Goal: Transaction & Acquisition: Purchase product/service

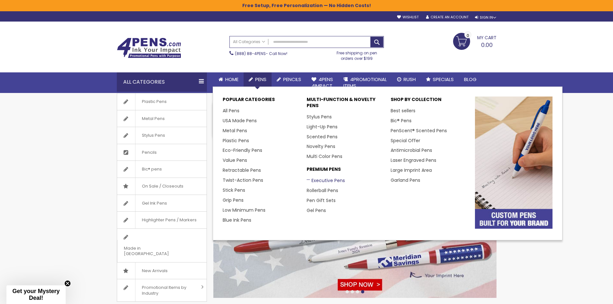
click at [321, 179] on link "Executive Pens" at bounding box center [326, 180] width 38 height 6
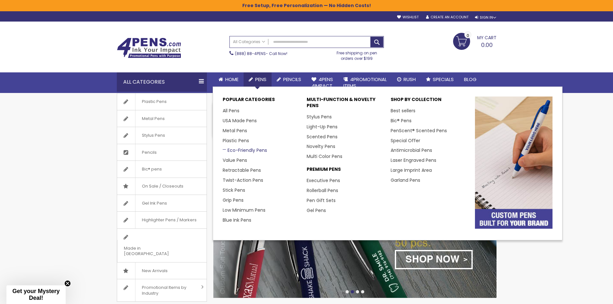
click at [246, 149] on link "Eco-Friendly Pens" at bounding box center [245, 150] width 44 height 6
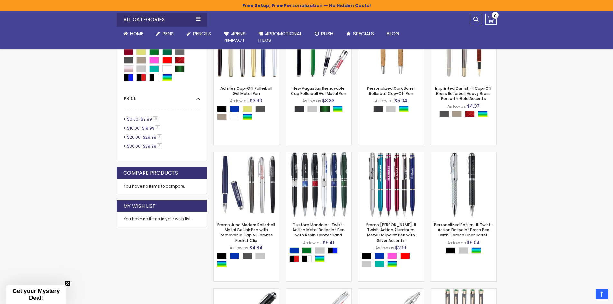
scroll to position [354, 0]
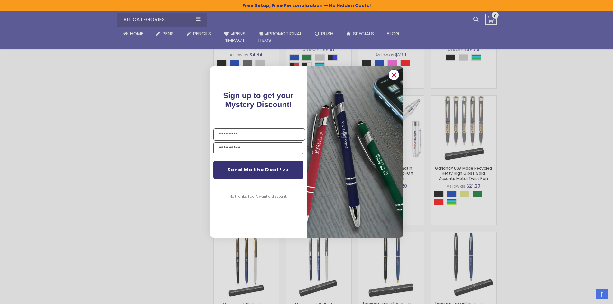
click at [396, 78] on circle "Close dialog" at bounding box center [394, 75] width 10 height 10
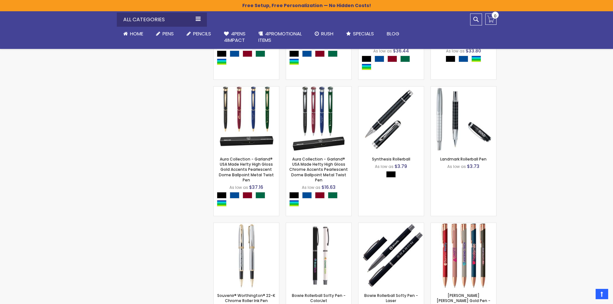
scroll to position [869, 0]
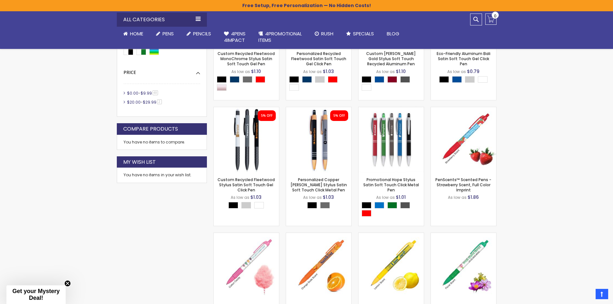
scroll to position [204, 0]
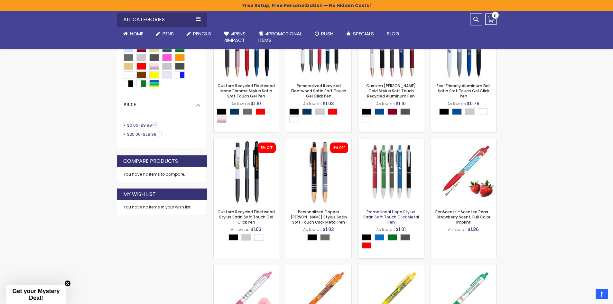
click at [401, 213] on link "Promotional Hope Stylus Satin Soft Touch Click Metal Pen" at bounding box center [391, 217] width 56 height 16
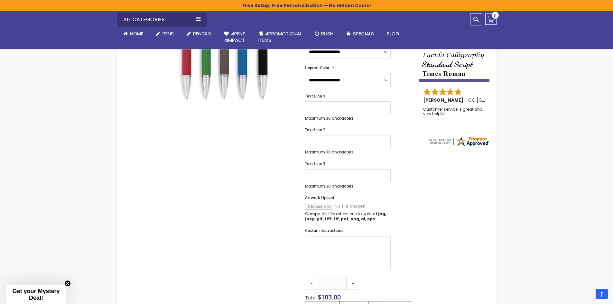
scroll to position [290, 0]
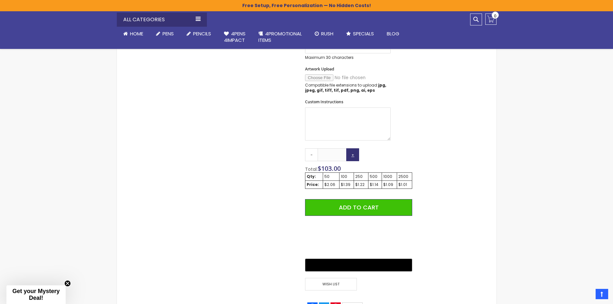
click at [354, 151] on link "+" at bounding box center [352, 154] width 13 height 13
click at [354, 149] on link "+" at bounding box center [352, 154] width 13 height 13
drag, startPoint x: 337, startPoint y: 148, endPoint x: 323, endPoint y: 148, distance: 13.8
click at [323, 148] on input "**" at bounding box center [332, 154] width 29 height 13
type input "*"
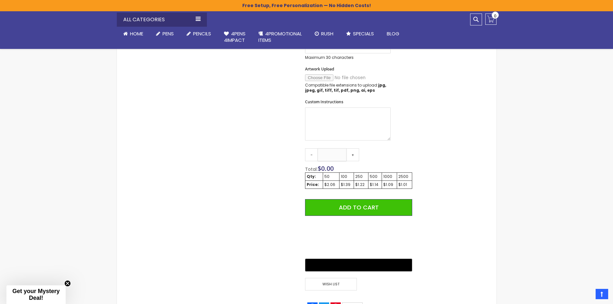
click at [305, 199] on button "Add to Cart" at bounding box center [358, 207] width 107 height 17
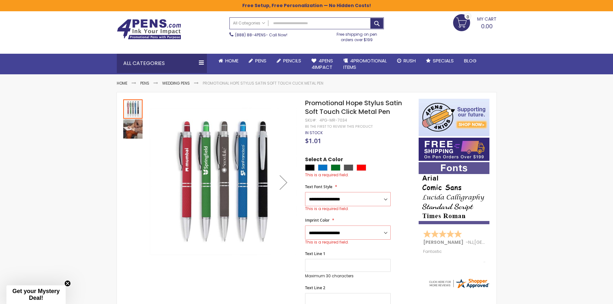
scroll to position [18, 0]
